Goal: Find specific page/section: Find specific page/section

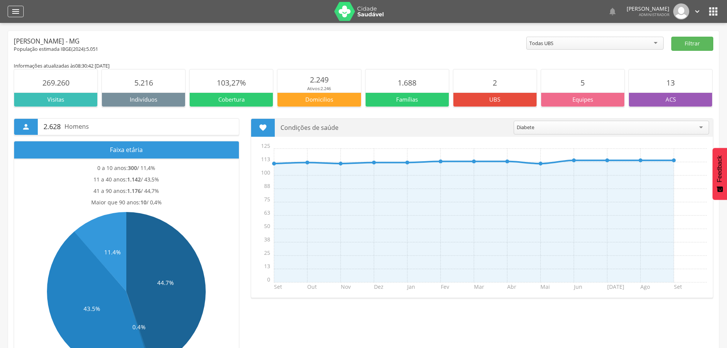
click at [19, 12] on icon "" at bounding box center [15, 11] width 9 height 9
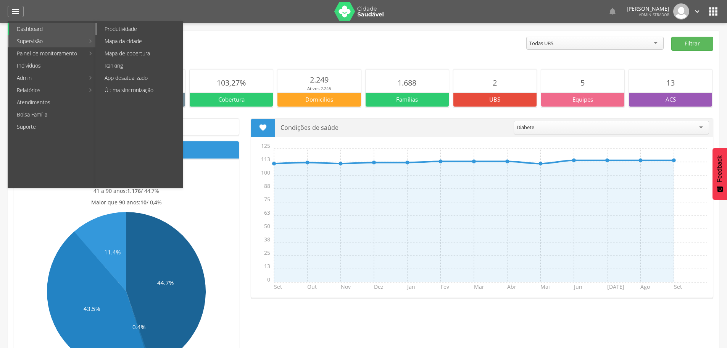
click at [135, 30] on link "Produtividade" at bounding box center [140, 29] width 86 height 12
type input "**********"
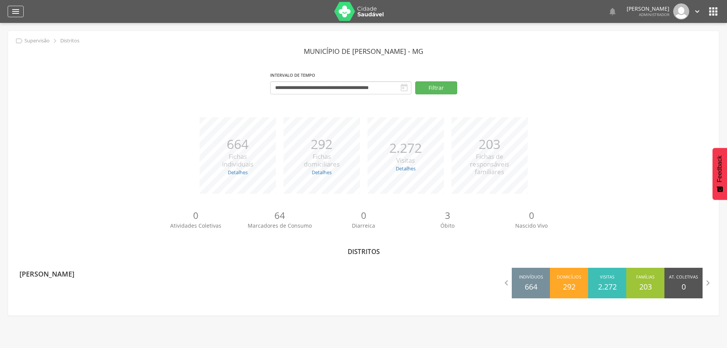
click at [19, 11] on icon "" at bounding box center [15, 11] width 9 height 9
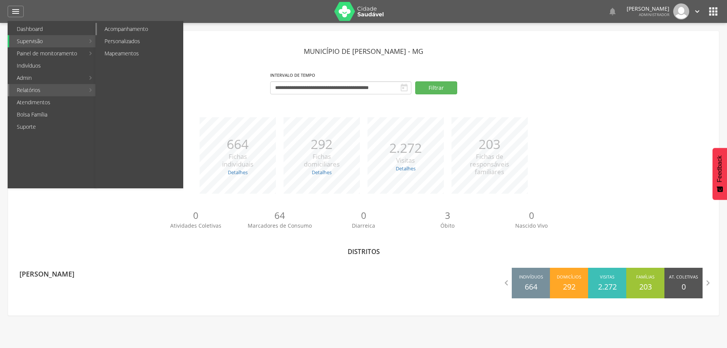
click at [137, 28] on link "Acompanhamento" at bounding box center [140, 29] width 86 height 12
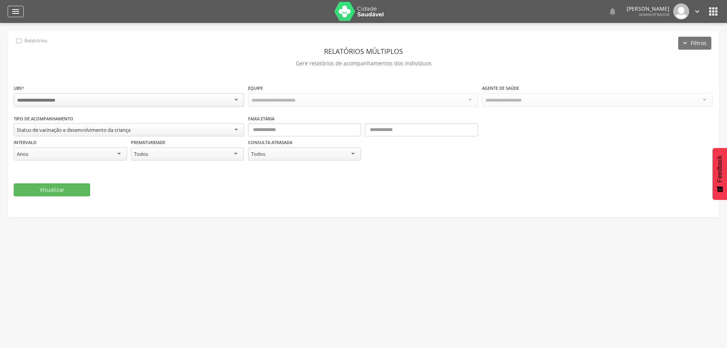
click at [17, 11] on icon "" at bounding box center [15, 11] width 9 height 9
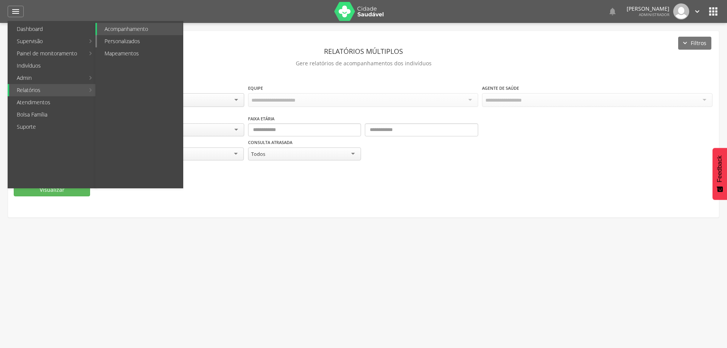
click at [120, 39] on link "Personalizados" at bounding box center [140, 41] width 86 height 12
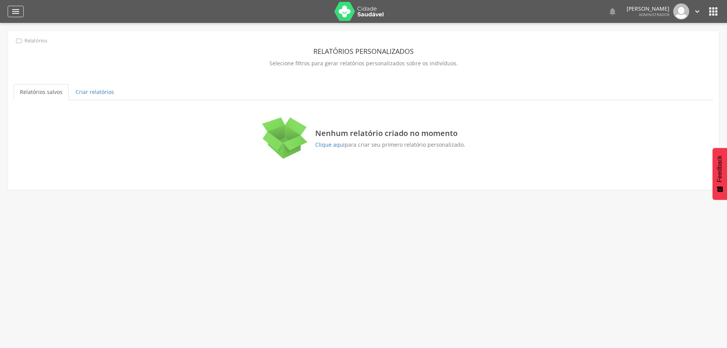
click at [17, 10] on icon "" at bounding box center [15, 11] width 9 height 9
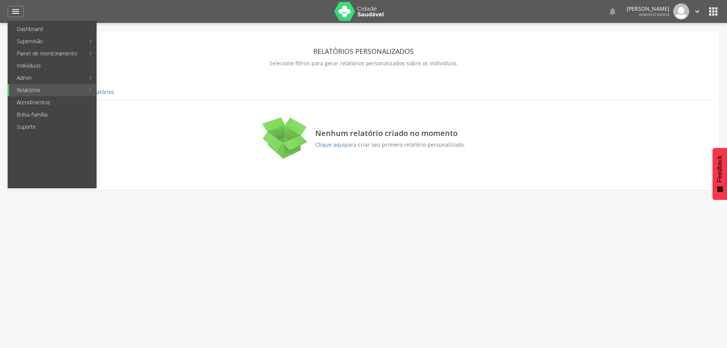
click at [710, 15] on icon "" at bounding box center [714, 11] width 12 height 12
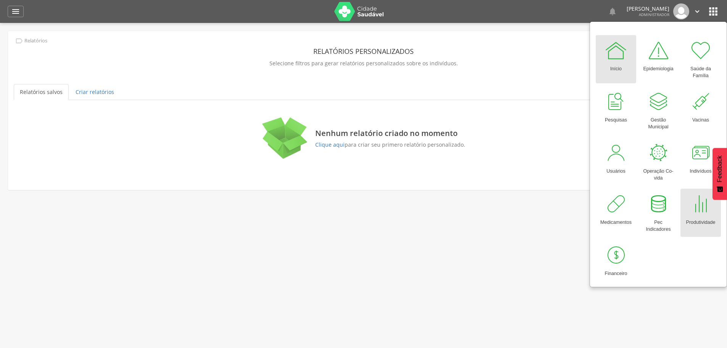
click at [701, 214] on div at bounding box center [701, 203] width 23 height 23
